Goal: Task Accomplishment & Management: Complete application form

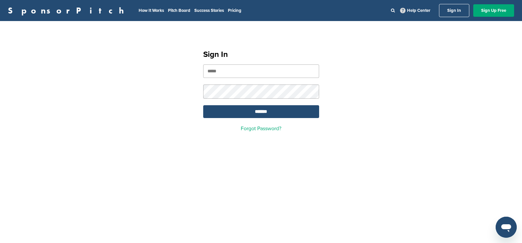
click at [289, 69] on input "email" at bounding box center [261, 72] width 116 height 14
type input "**********"
click at [249, 112] on input "*******" at bounding box center [261, 111] width 116 height 13
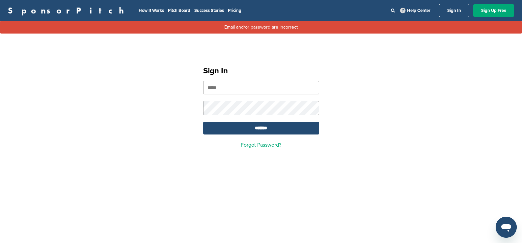
click at [213, 93] on input "email" at bounding box center [261, 88] width 116 height 14
